Goal: Task Accomplishment & Management: Complete application form

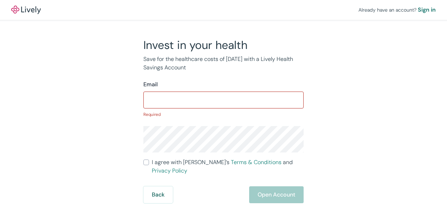
type input "[EMAIL_ADDRESS][DOMAIN_NAME]"
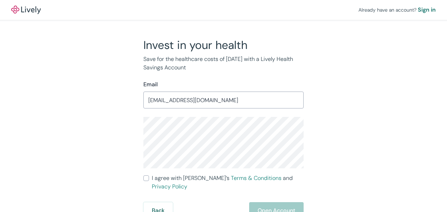
click at [146, 178] on input "I agree with Lively’s Terms & Conditions and Privacy Policy" at bounding box center [146, 178] width 6 height 6
checkbox input "true"
click at [274, 203] on button "Open Account" at bounding box center [276, 210] width 54 height 17
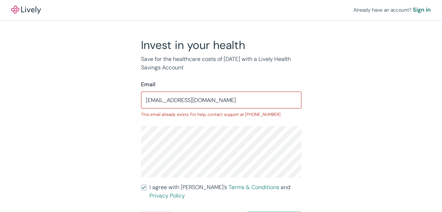
click at [183, 99] on input "[EMAIL_ADDRESS][DOMAIN_NAME]" at bounding box center [221, 100] width 160 height 14
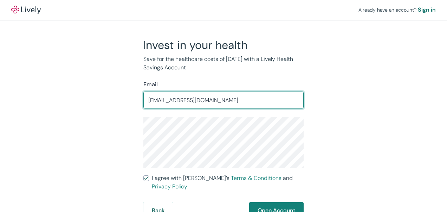
type input "[EMAIL_ADDRESS][DOMAIN_NAME]"
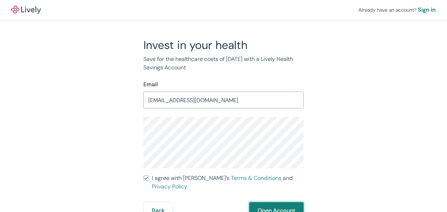
click at [279, 202] on button "Open Account" at bounding box center [276, 210] width 54 height 17
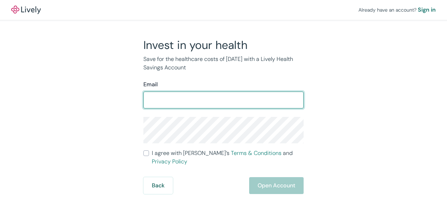
click at [211, 98] on input "Email" at bounding box center [223, 100] width 160 height 14
type input "[EMAIL_ADDRESS][DOMAIN_NAME]"
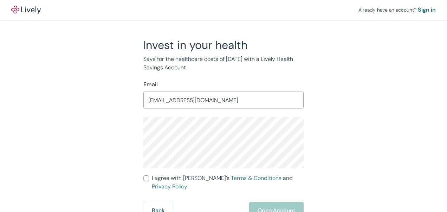
click at [148, 178] on input "I agree with Lively’s Terms & Conditions and Privacy Policy" at bounding box center [146, 178] width 6 height 6
checkbox input "true"
click at [281, 202] on button "Open Account" at bounding box center [276, 210] width 54 height 17
